Goal: Transaction & Acquisition: Book appointment/travel/reservation

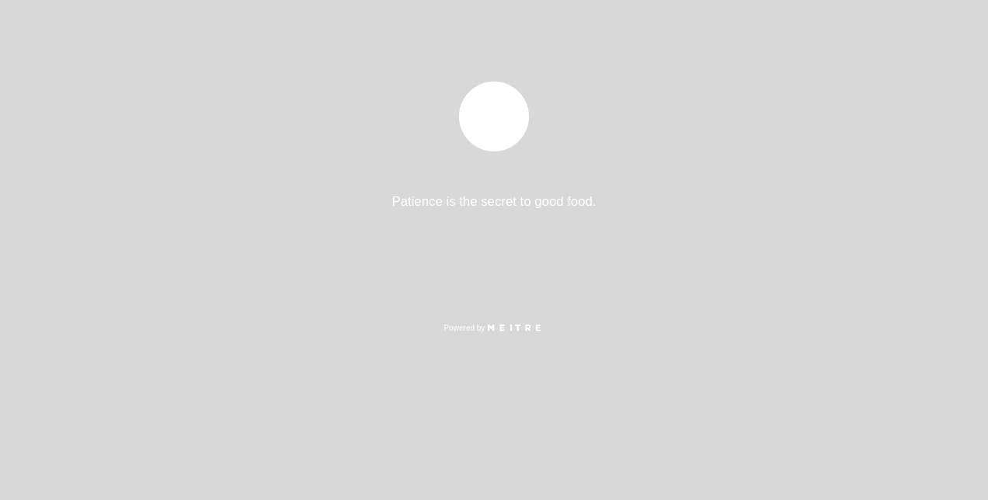
select select "es"
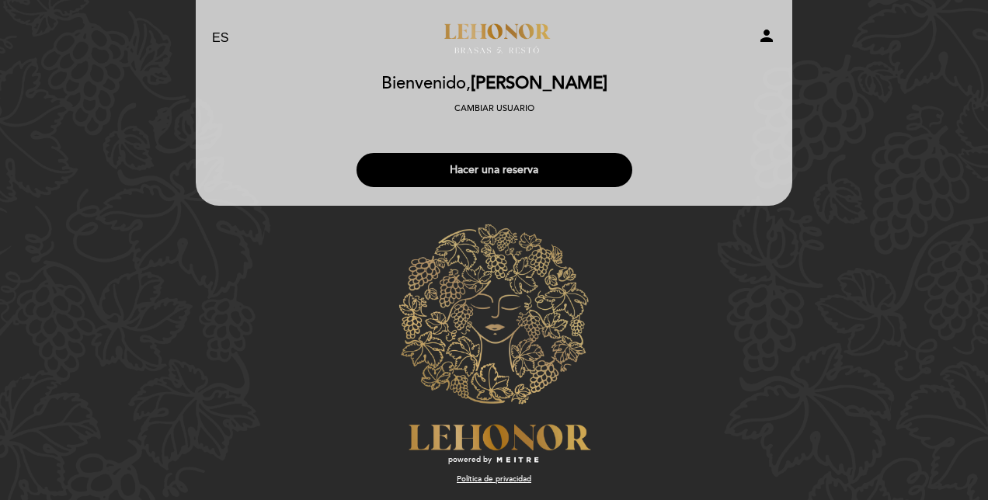
click at [599, 161] on button "Hacer una reserva" at bounding box center [494, 170] width 276 height 34
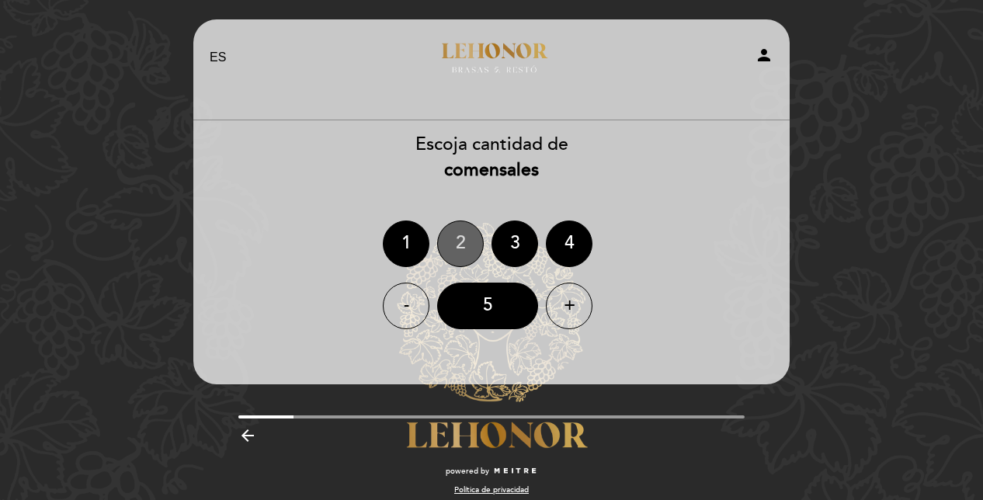
click at [457, 236] on div "2" at bounding box center [460, 244] width 47 height 47
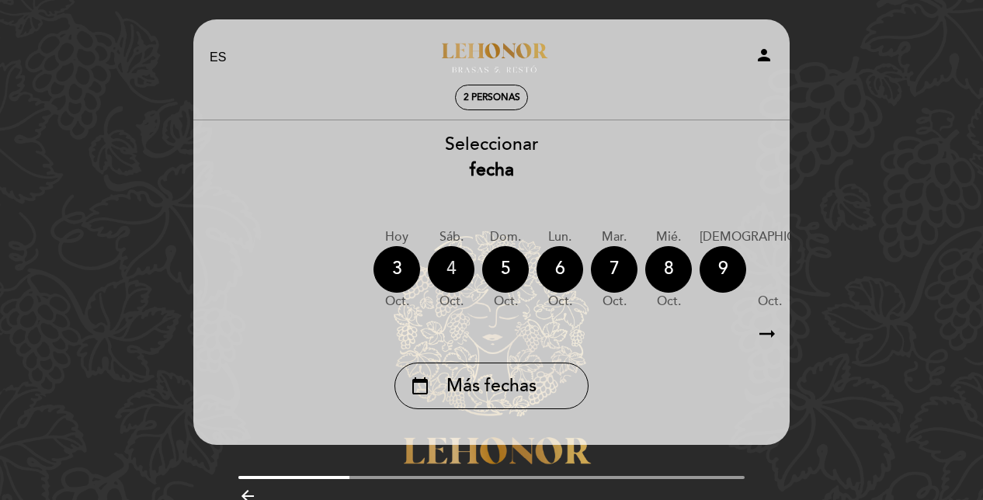
click at [446, 269] on div "4" at bounding box center [451, 269] width 47 height 47
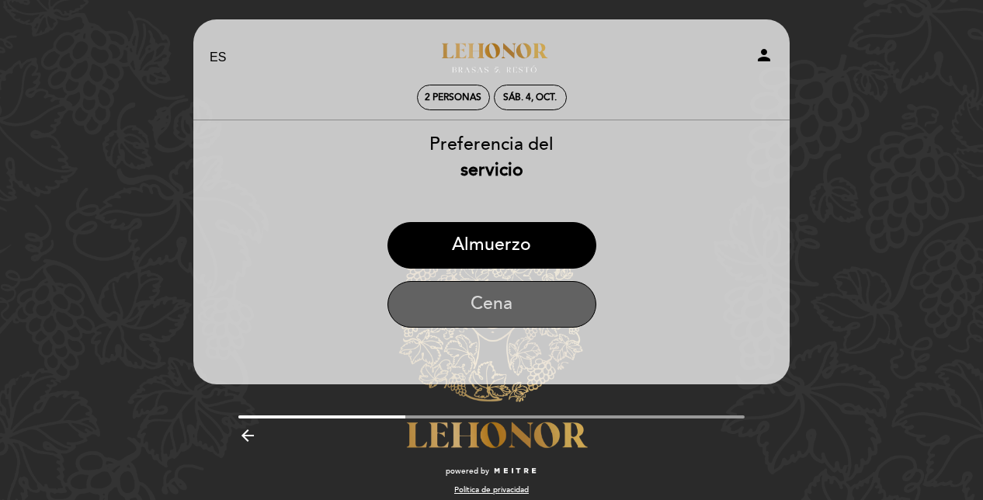
click at [527, 312] on button "Cena" at bounding box center [492, 304] width 209 height 47
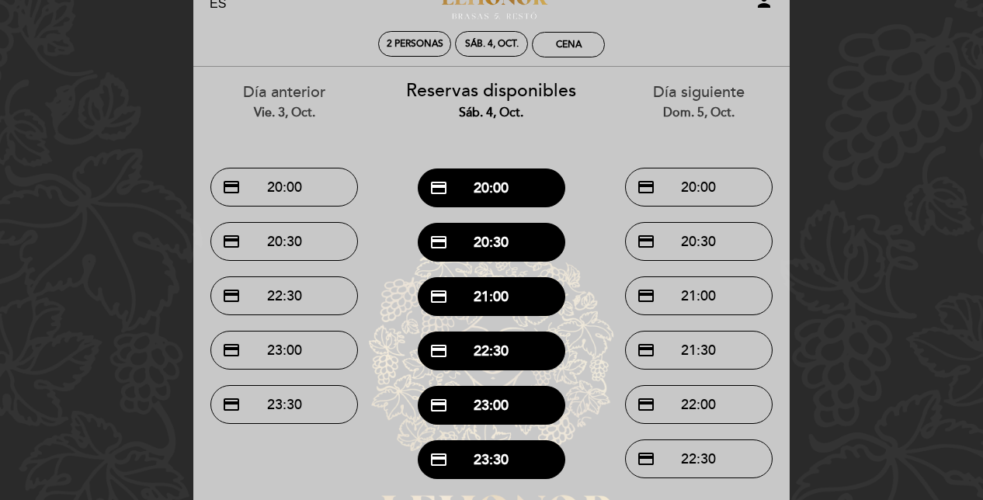
scroll to position [78, 0]
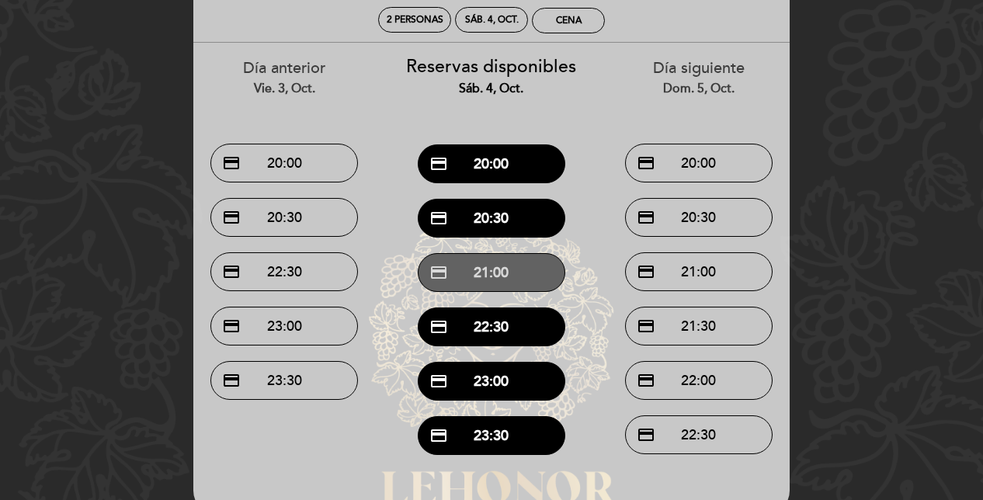
click at [531, 284] on button "credit_card 21:00" at bounding box center [492, 272] width 148 height 39
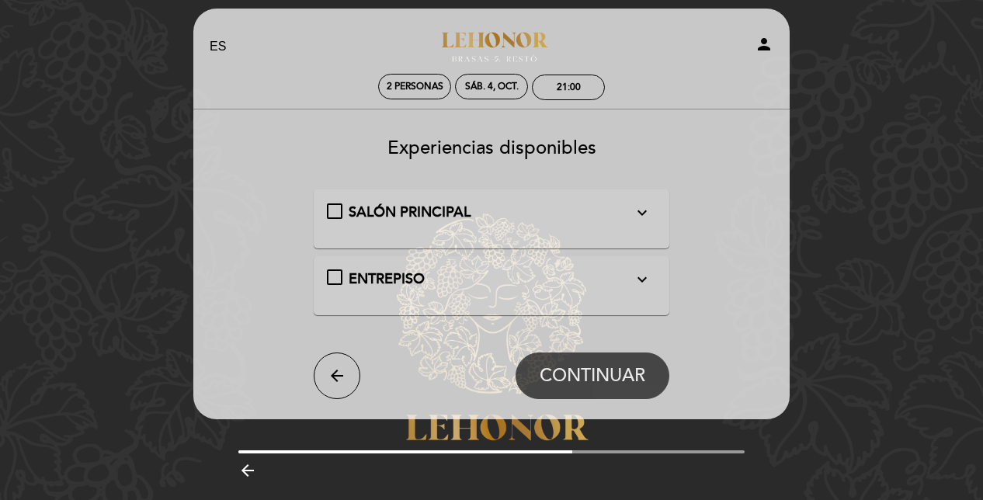
scroll to position [0, 0]
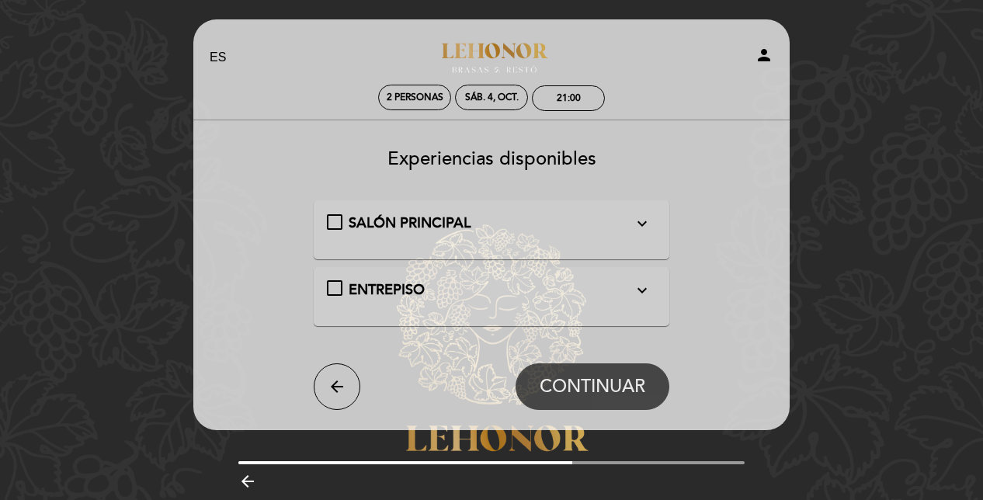
click at [561, 219] on div "SALÓN PRINCIPAL expand_more" at bounding box center [491, 224] width 285 height 20
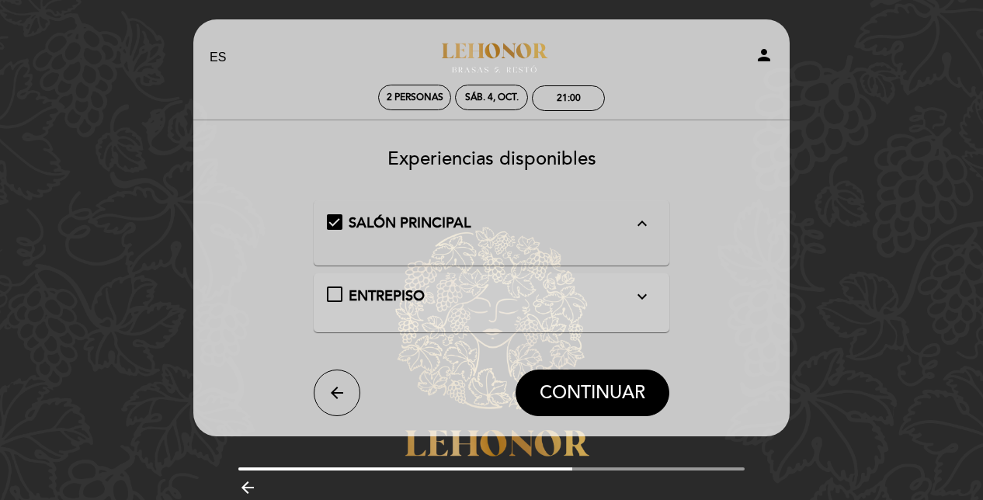
click at [561, 219] on div "SALÓN PRINCIPAL expand_less" at bounding box center [491, 224] width 285 height 20
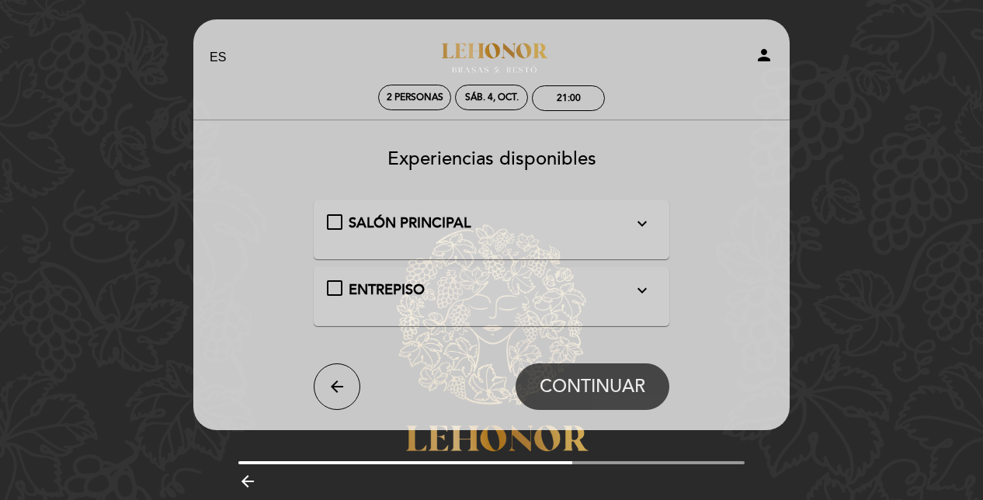
click at [539, 308] on div "ENTREPISO expand_more Por escalera." at bounding box center [492, 296] width 330 height 33
click at [569, 276] on div "ENTREPISO expand_more Por escalera." at bounding box center [492, 296] width 356 height 59
click at [634, 289] on icon "expand_more" at bounding box center [642, 290] width 19 height 19
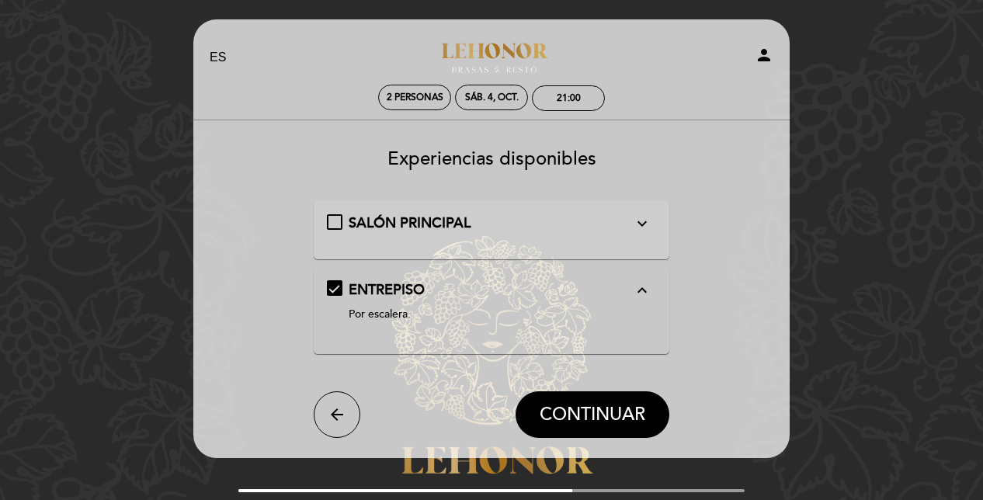
click at [634, 289] on icon "expand_less" at bounding box center [642, 290] width 19 height 19
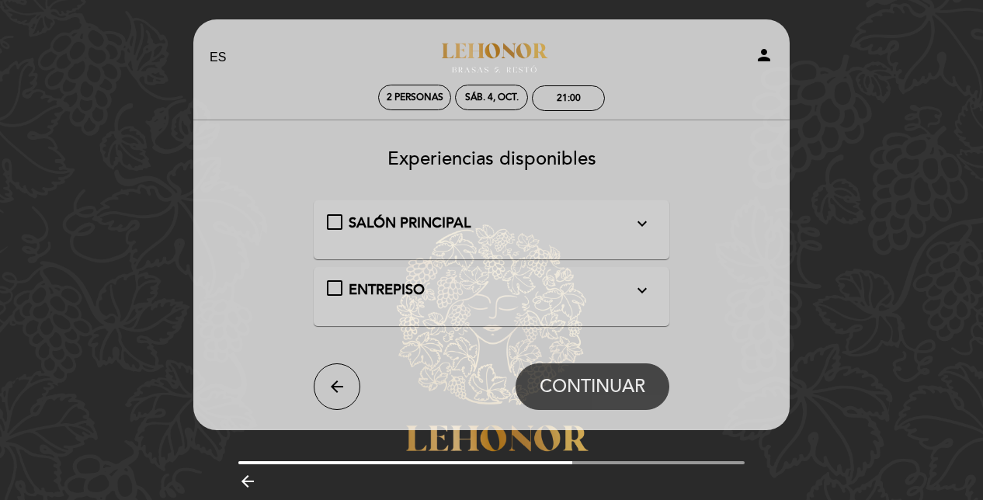
click at [624, 207] on div "SALÓN PRINCIPAL expand_more" at bounding box center [492, 229] width 356 height 59
click at [336, 219] on div "SALÓN PRINCIPAL expand_more" at bounding box center [492, 224] width 330 height 20
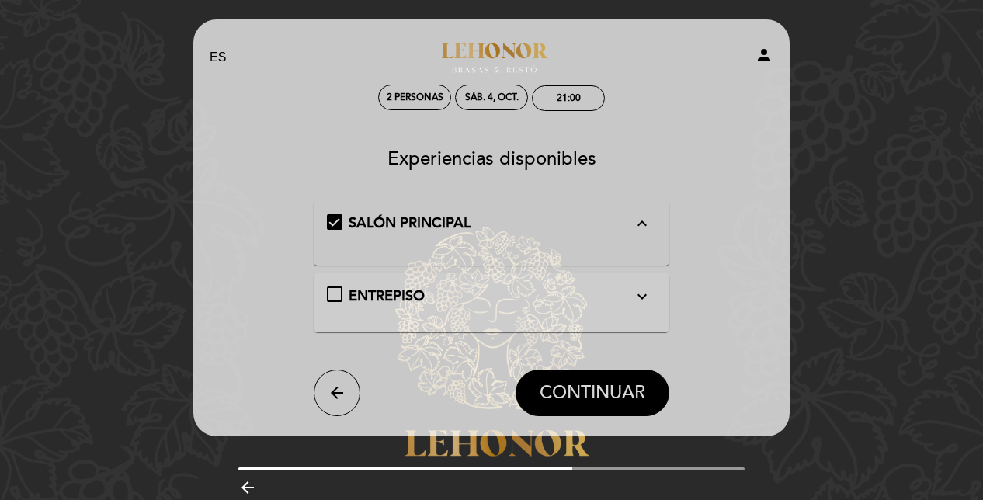
click at [579, 391] on span "CONTINUAR" at bounding box center [593, 393] width 106 height 22
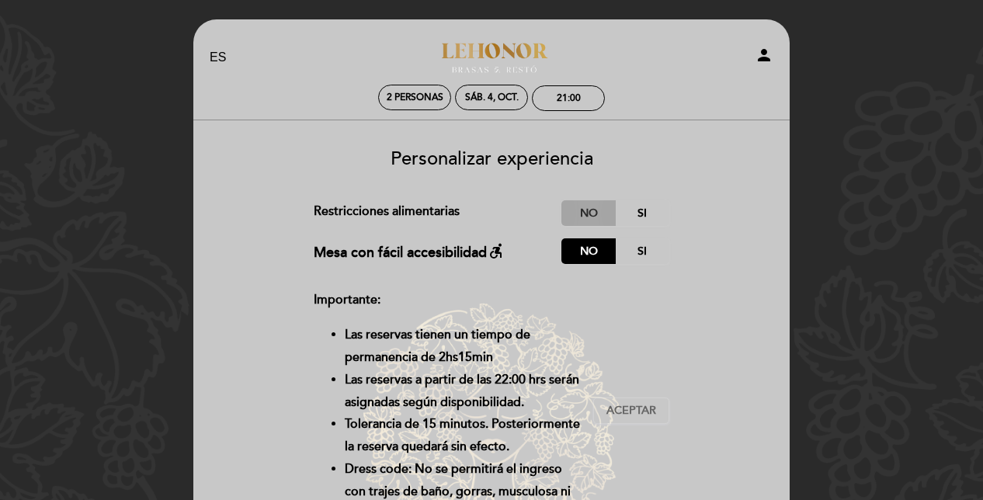
click at [586, 209] on label "No" at bounding box center [589, 213] width 54 height 26
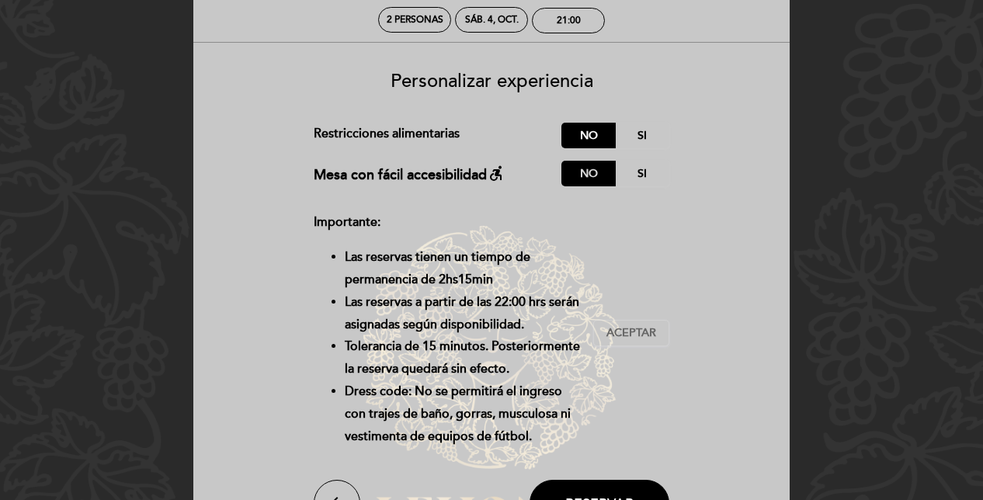
scroll to position [155, 0]
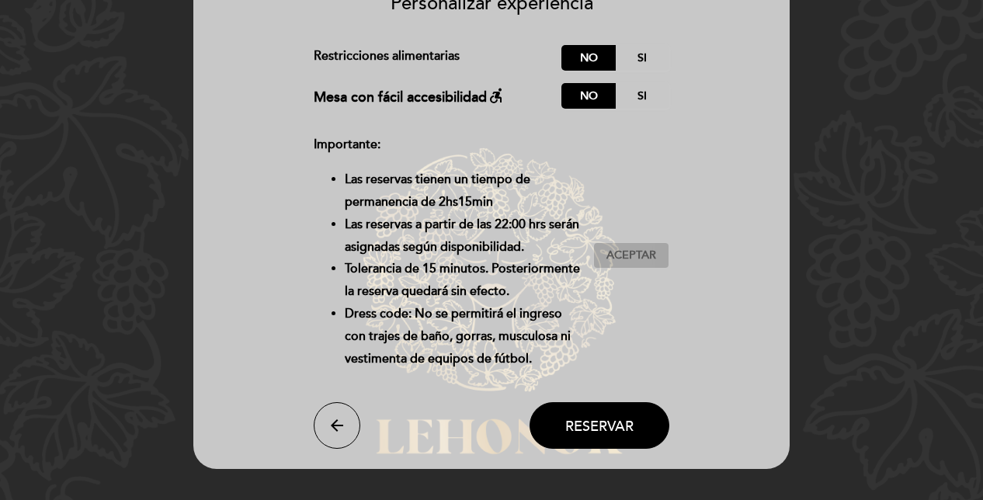
click at [621, 263] on span "Aceptar" at bounding box center [632, 256] width 50 height 16
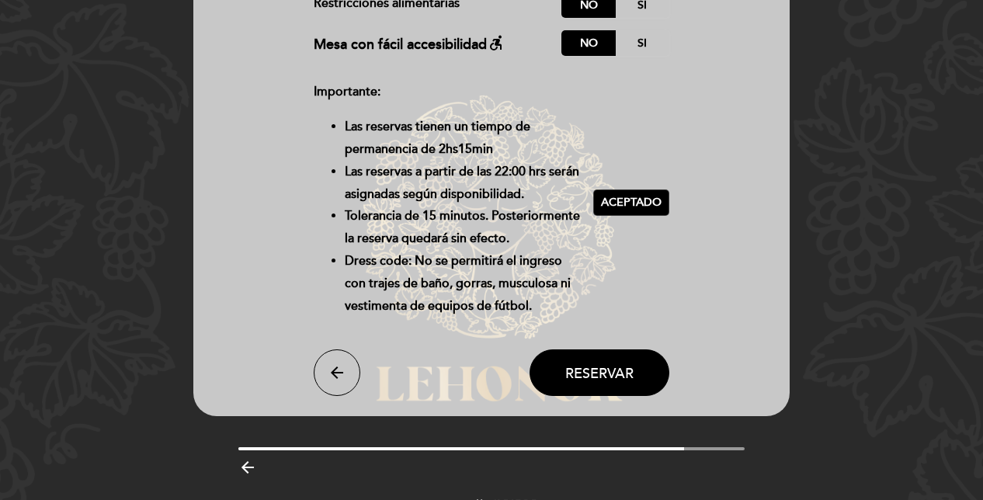
scroll to position [233, 0]
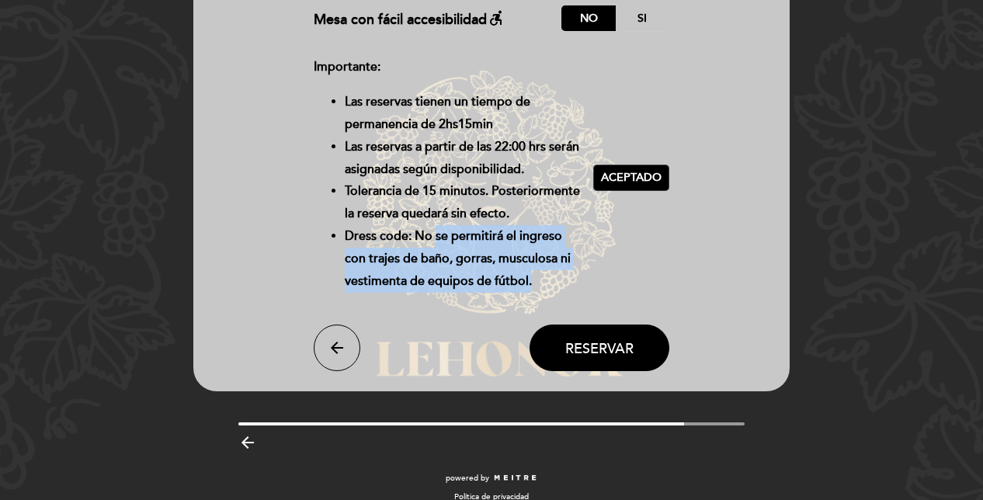
drag, startPoint x: 539, startPoint y: 297, endPoint x: 436, endPoint y: 238, distance: 118.3
click at [436, 238] on div "Importante: Las reservas tienen un tiempo de permanencia de 2hs15min Las reserv…" at bounding box center [454, 178] width 280 height 244
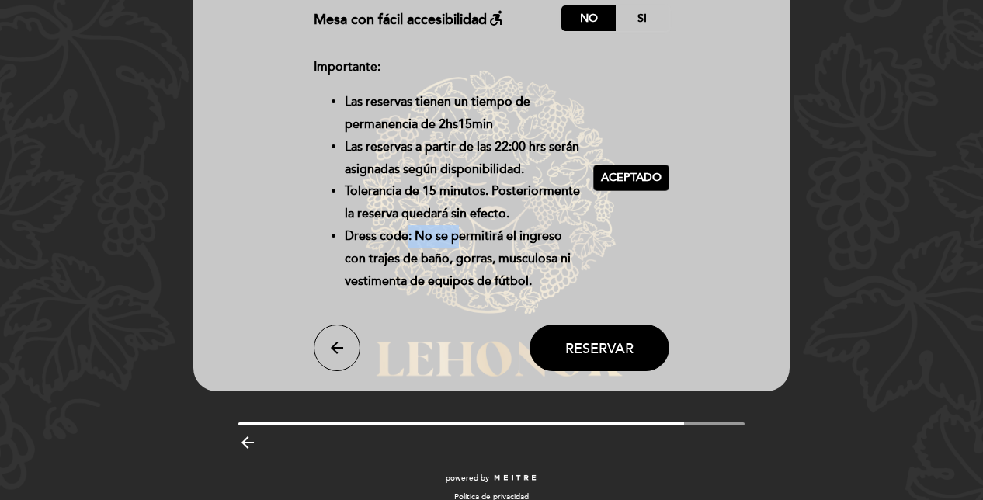
drag, startPoint x: 436, startPoint y: 238, endPoint x: 461, endPoint y: 239, distance: 24.9
click at [461, 239] on li "Dress code: No se permitirá el ingreso con trajes de baño, gorras, musculosa ni…" at bounding box center [463, 258] width 237 height 67
drag, startPoint x: 461, startPoint y: 239, endPoint x: 438, endPoint y: 241, distance: 23.4
click at [438, 241] on li "Dress code: No se permitirá el ingreso con trajes de baño, gorras, musculosa ni…" at bounding box center [463, 258] width 237 height 67
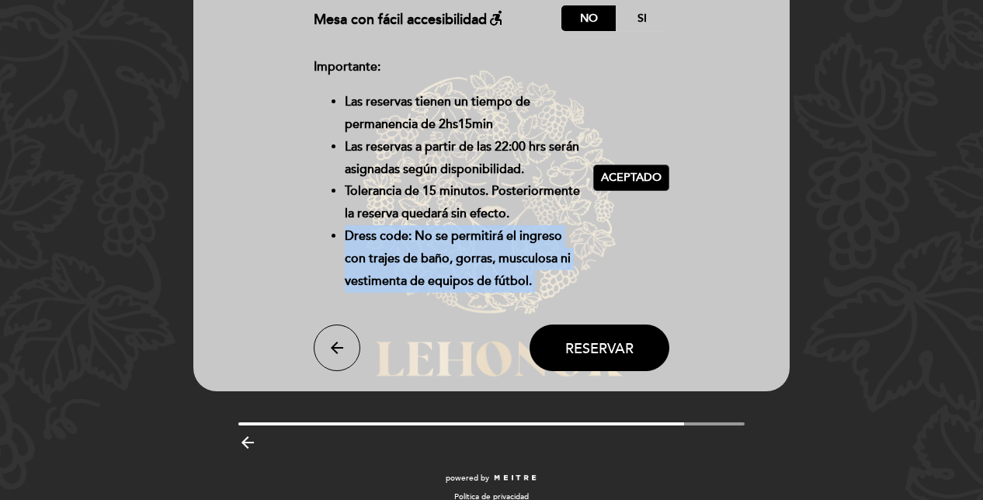
click at [438, 241] on li "Dress code: No se permitirá el ingreso con trajes de baño, gorras, musculosa ni…" at bounding box center [463, 258] width 237 height 67
click at [626, 348] on span "Reservar" at bounding box center [599, 348] width 68 height 17
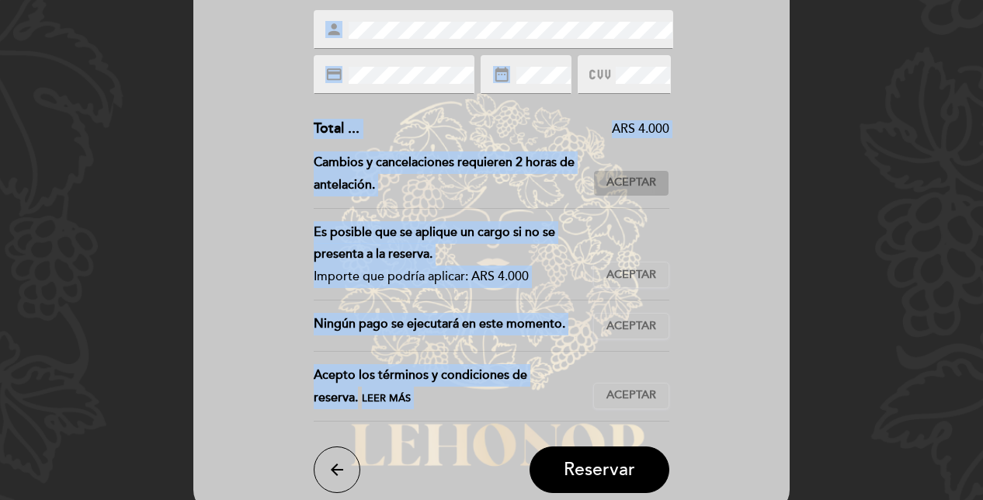
scroll to position [311, 0]
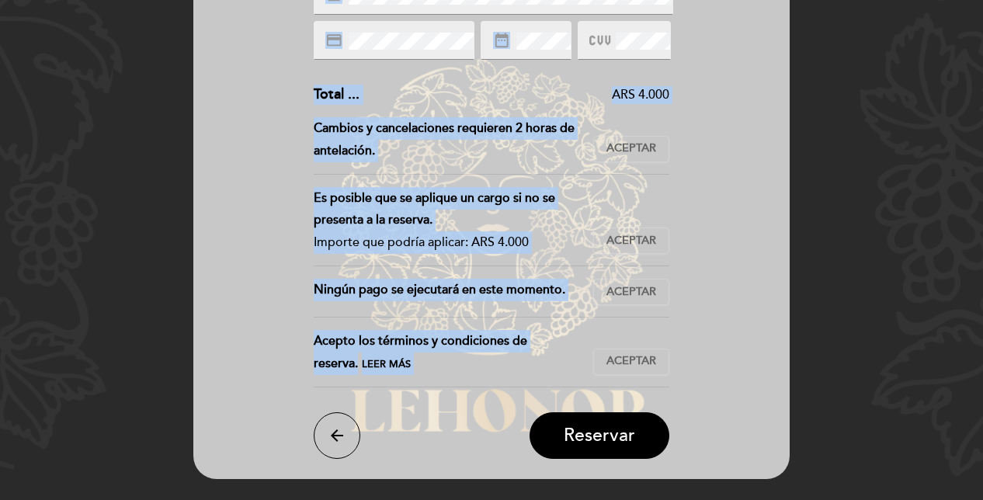
click at [362, 363] on span "Leer más" at bounding box center [386, 364] width 49 height 12
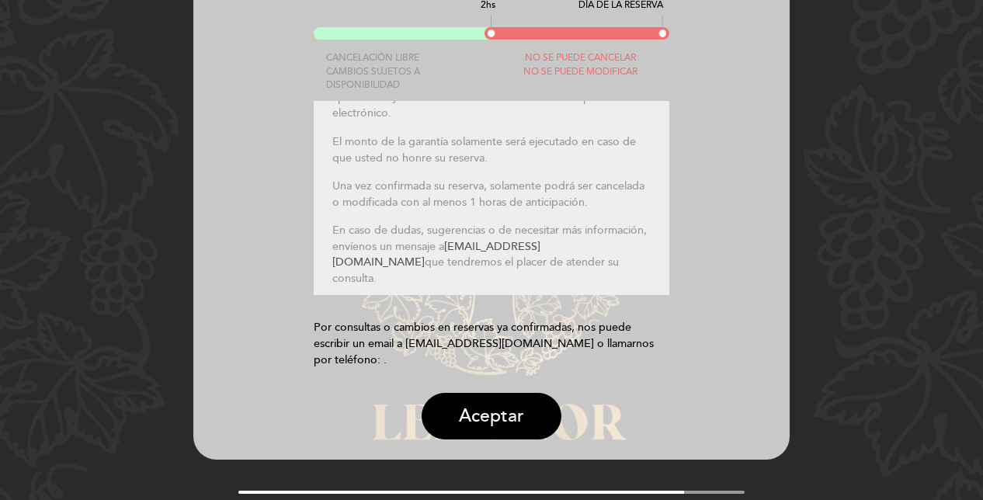
scroll to position [166, 0]
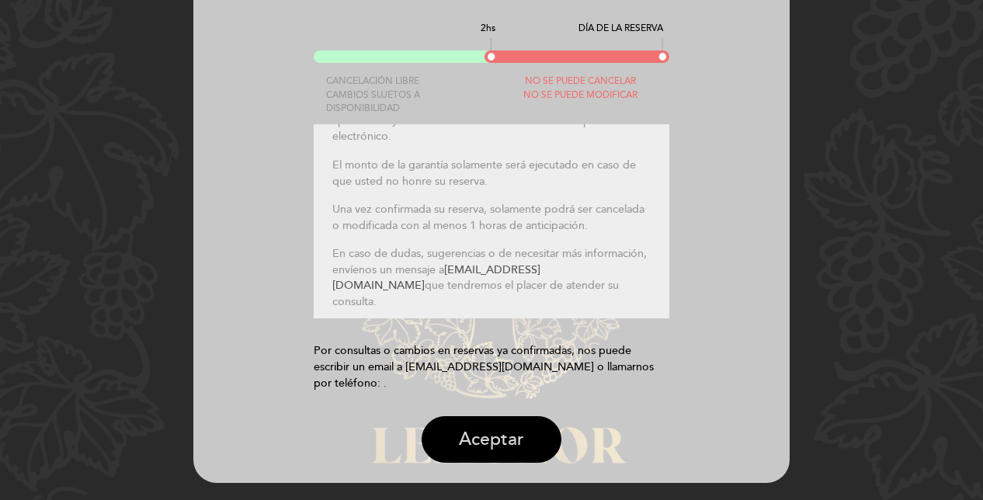
click at [497, 440] on button "Aceptar" at bounding box center [492, 439] width 140 height 47
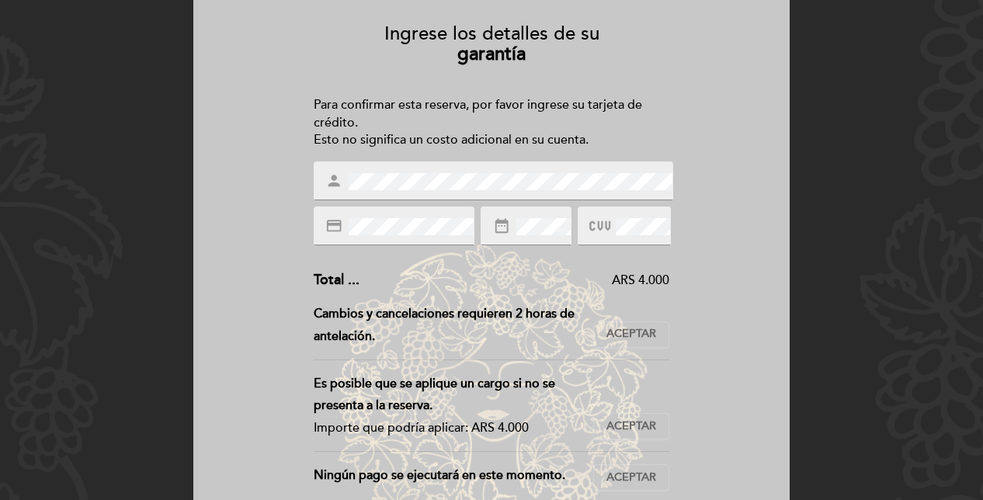
scroll to position [233, 0]
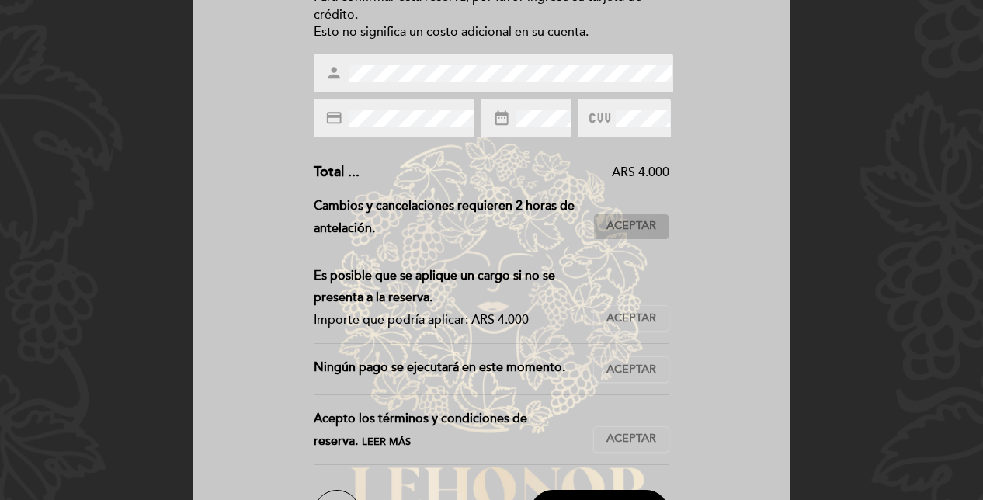
click at [638, 239] on div "Cambios y cancelaciones requieren 2 horas de antelación. No podrá cancelar o mo…" at bounding box center [492, 223] width 356 height 57
click at [638, 224] on span "Aceptar" at bounding box center [632, 226] width 50 height 16
click at [642, 314] on span "Aceptar" at bounding box center [632, 319] width 50 height 16
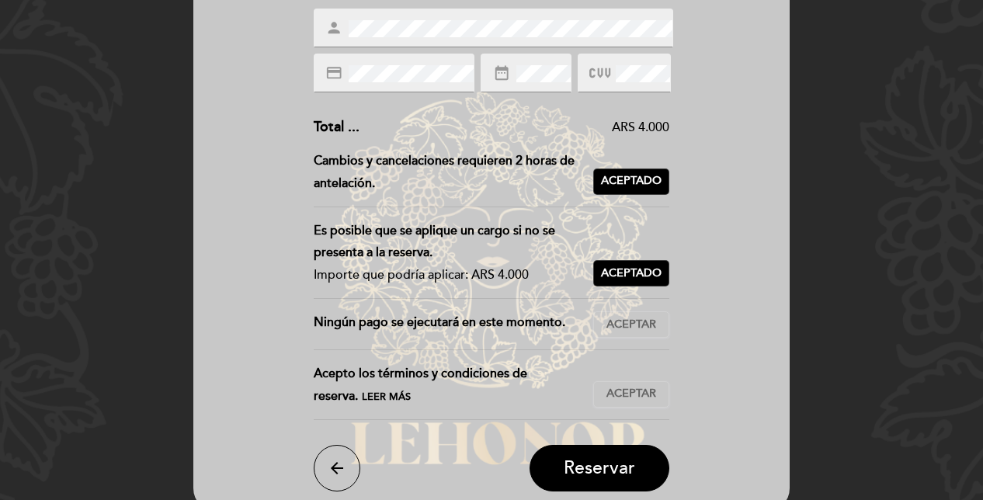
scroll to position [311, 0]
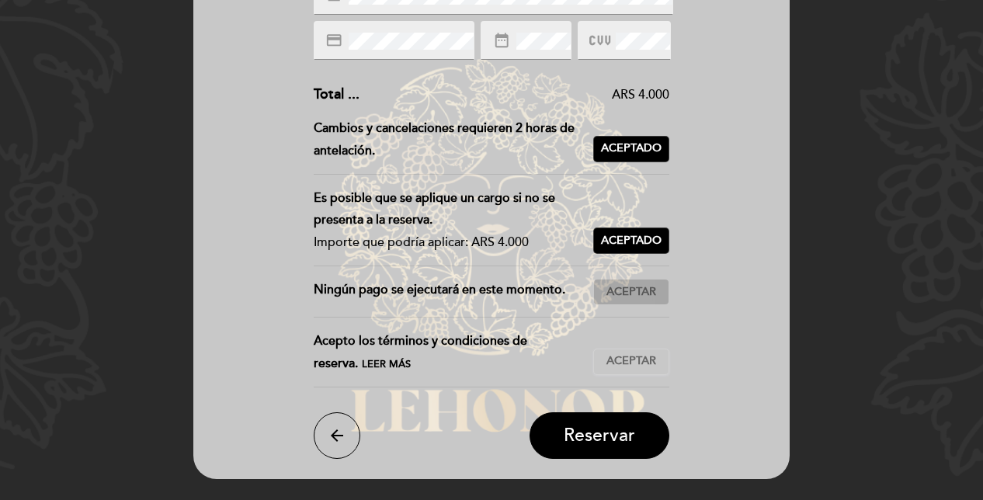
click at [636, 290] on span "Aceptar" at bounding box center [632, 292] width 50 height 16
click at [642, 360] on span "Aceptar" at bounding box center [632, 361] width 50 height 16
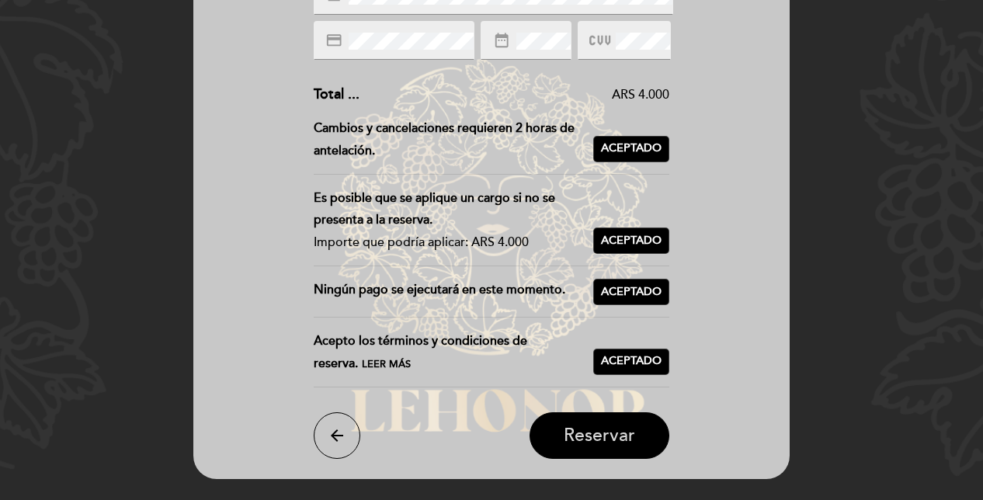
click at [631, 443] on span "Reservar" at bounding box center [599, 436] width 71 height 22
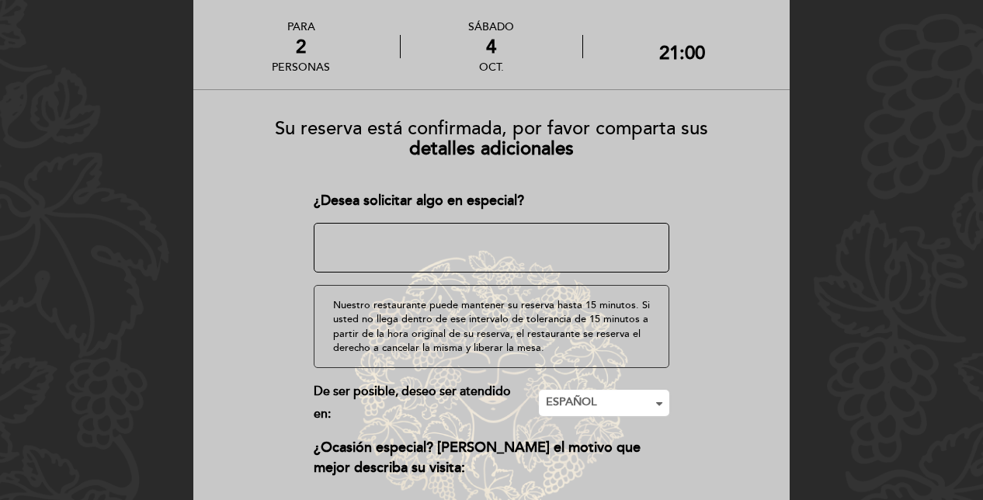
scroll to position [155, 0]
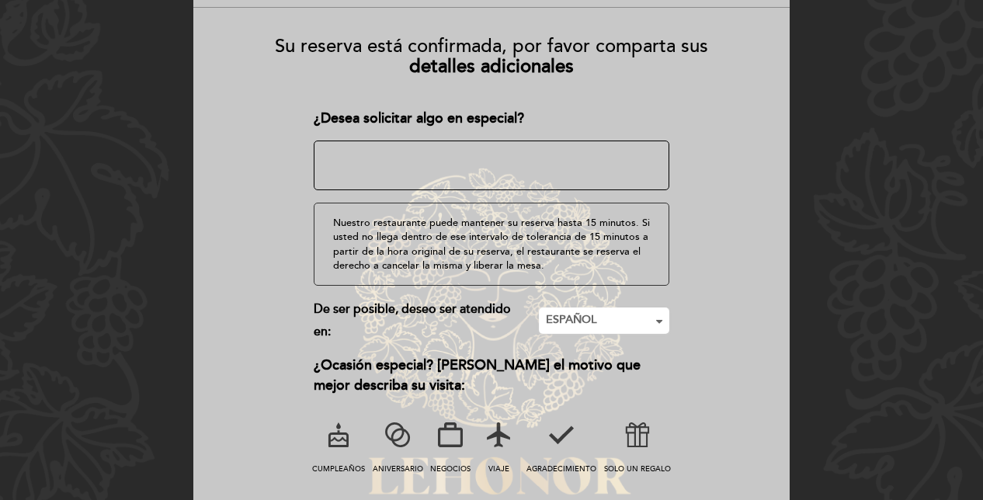
click at [535, 159] on textarea at bounding box center [492, 166] width 356 height 50
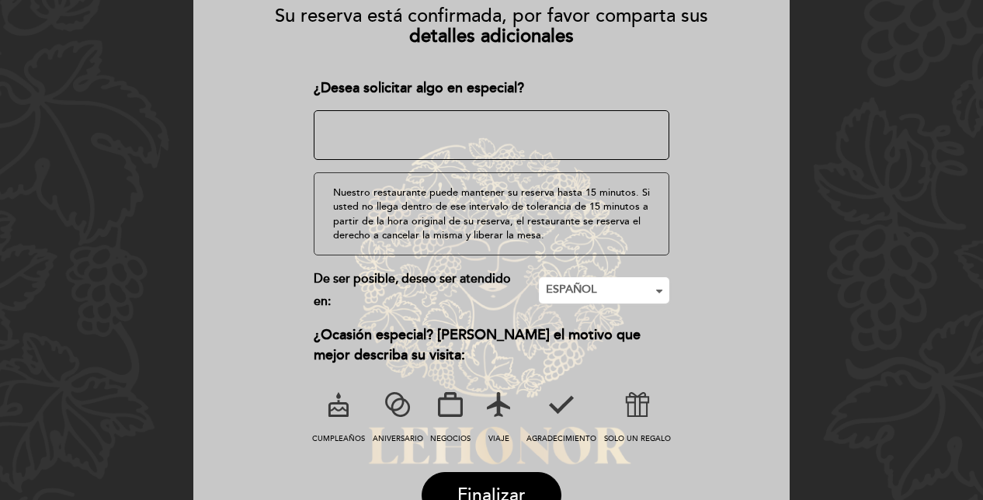
scroll to position [233, 0]
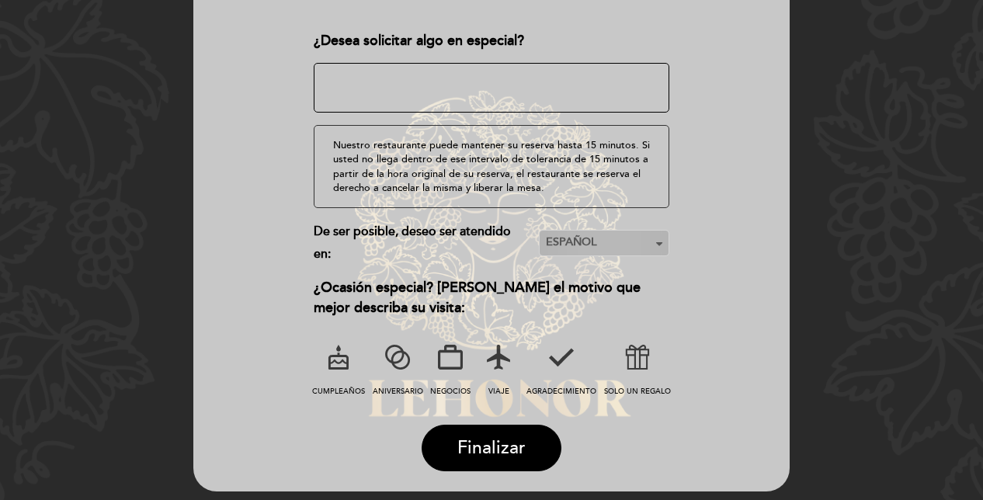
click at [589, 241] on span "ESPAÑOL" at bounding box center [604, 243] width 116 height 16
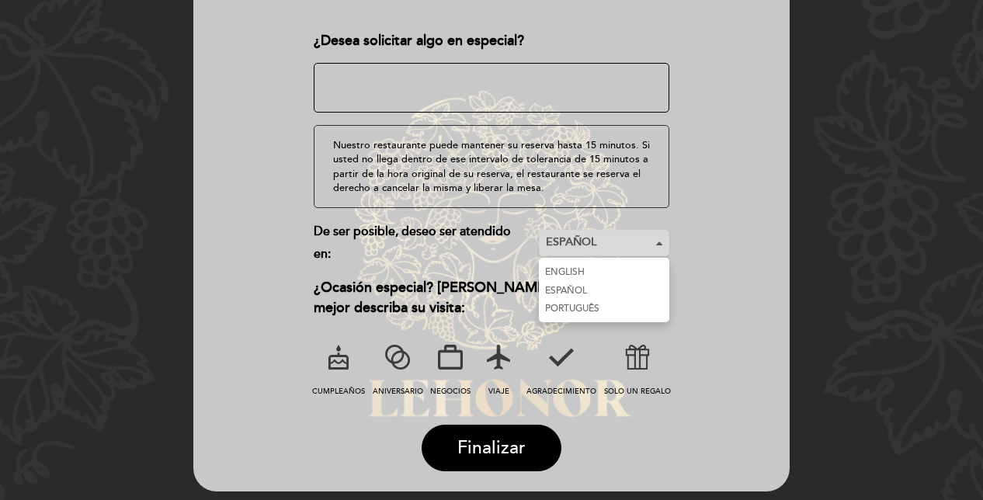
click at [589, 241] on span "ESPAÑOL" at bounding box center [604, 243] width 116 height 16
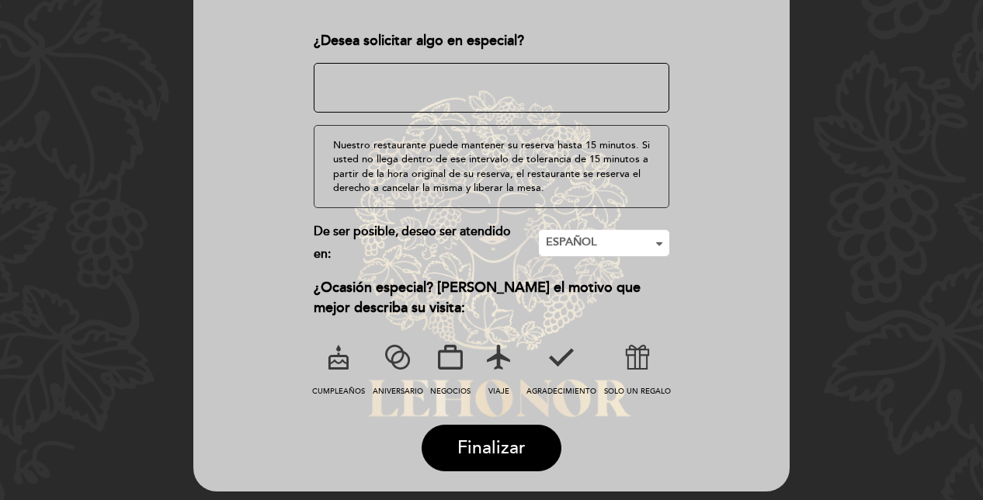
click at [402, 363] on icon at bounding box center [397, 357] width 40 height 40
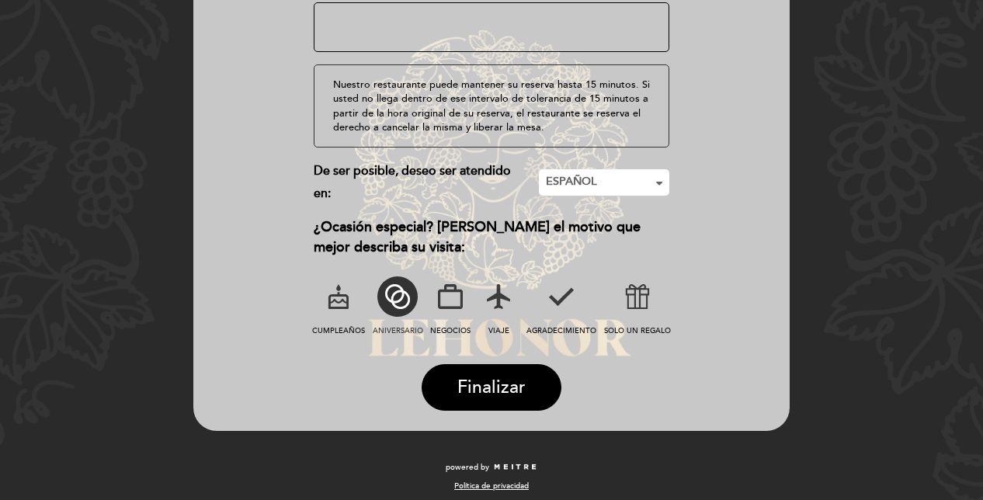
scroll to position [299, 0]
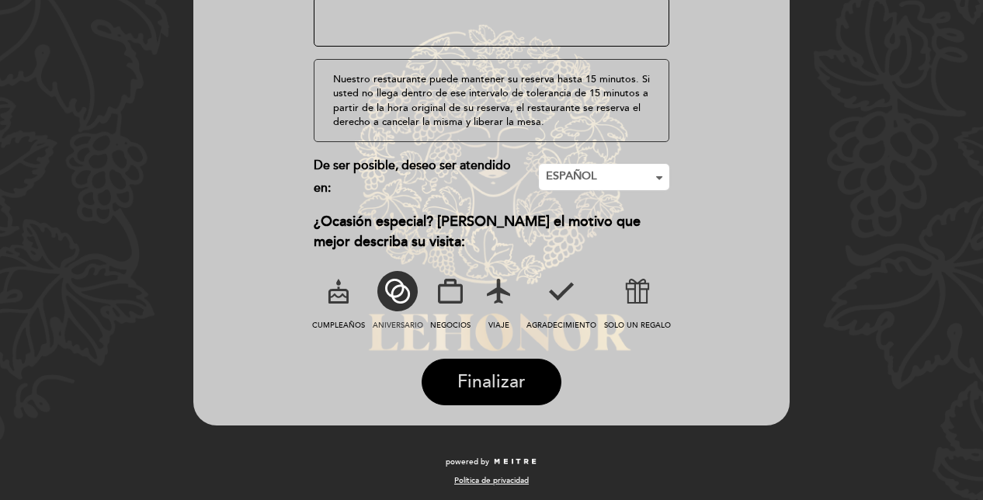
click at [487, 371] on span "Finalizar" at bounding box center [491, 382] width 68 height 22
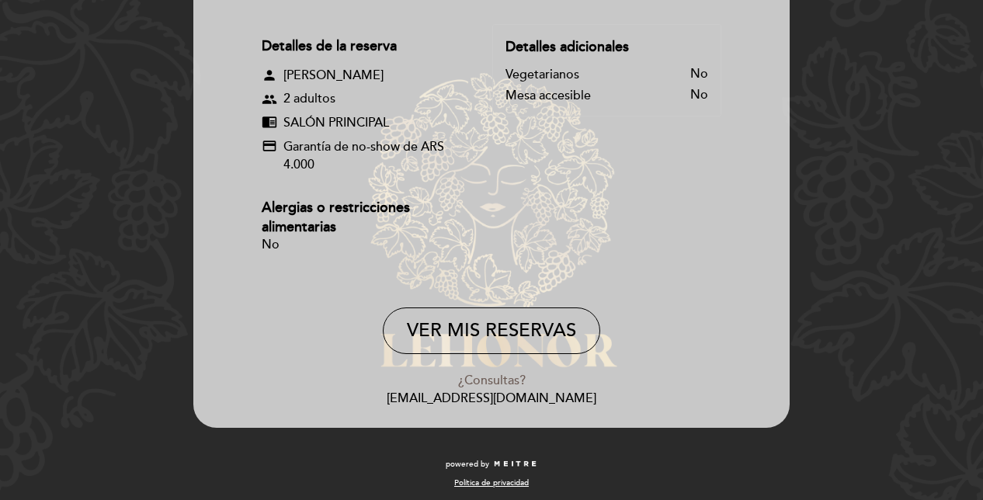
scroll to position [222, 0]
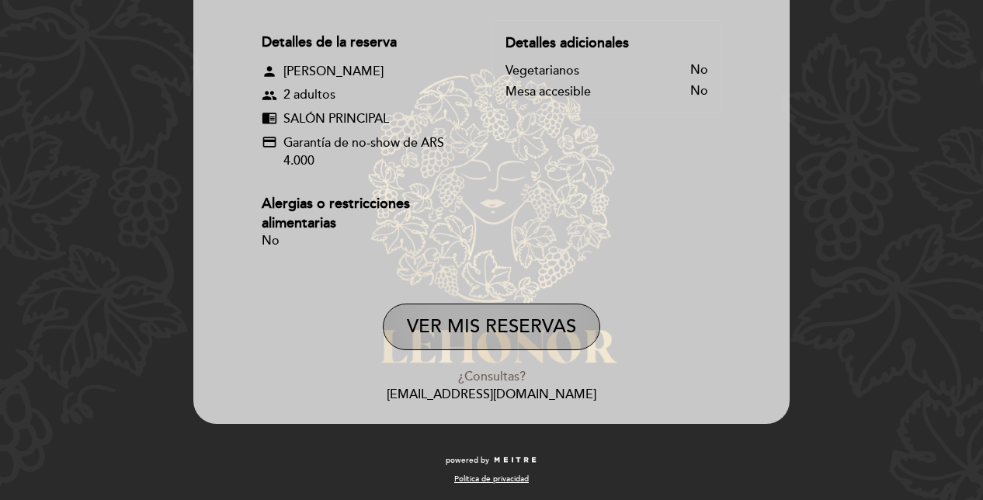
click at [536, 335] on button "VER MIS RESERVAS" at bounding box center [491, 327] width 217 height 47
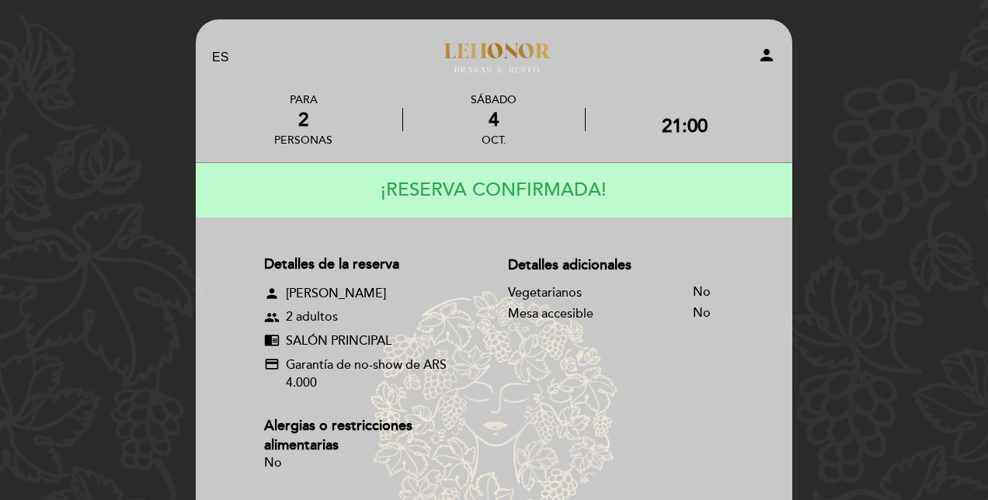
select select "es"
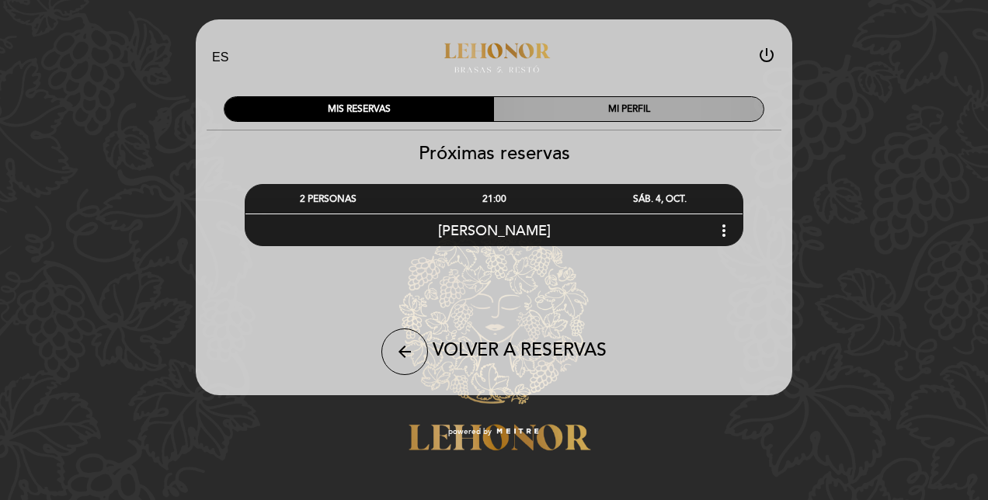
click at [607, 107] on div "MI PERFIL" at bounding box center [629, 109] width 270 height 24
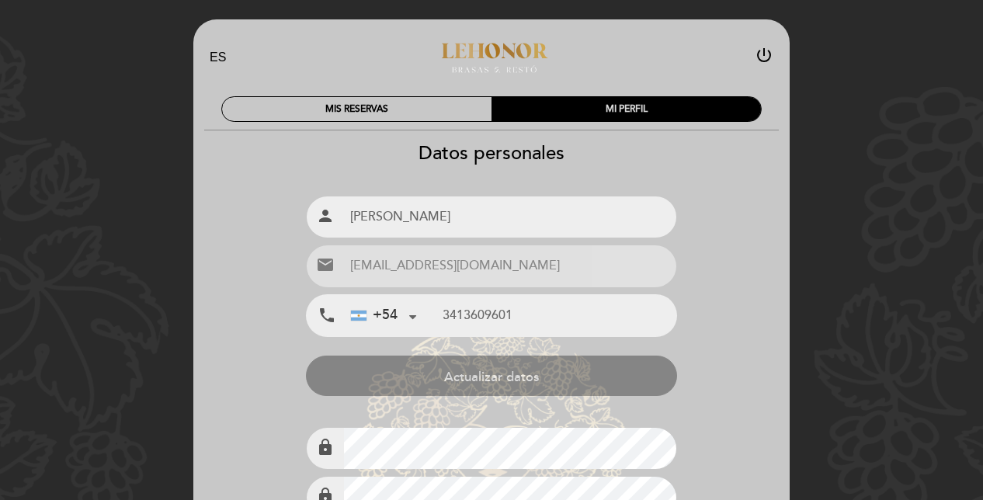
type input "[PHONE_NUMBER]"
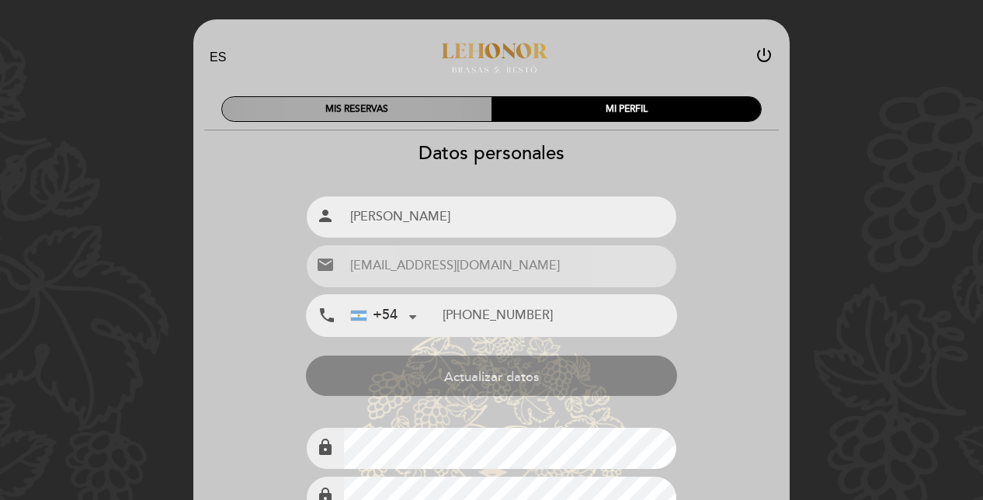
click at [399, 109] on div "MIS RESERVAS" at bounding box center [357, 109] width 270 height 24
